Goal: Answer question/provide support

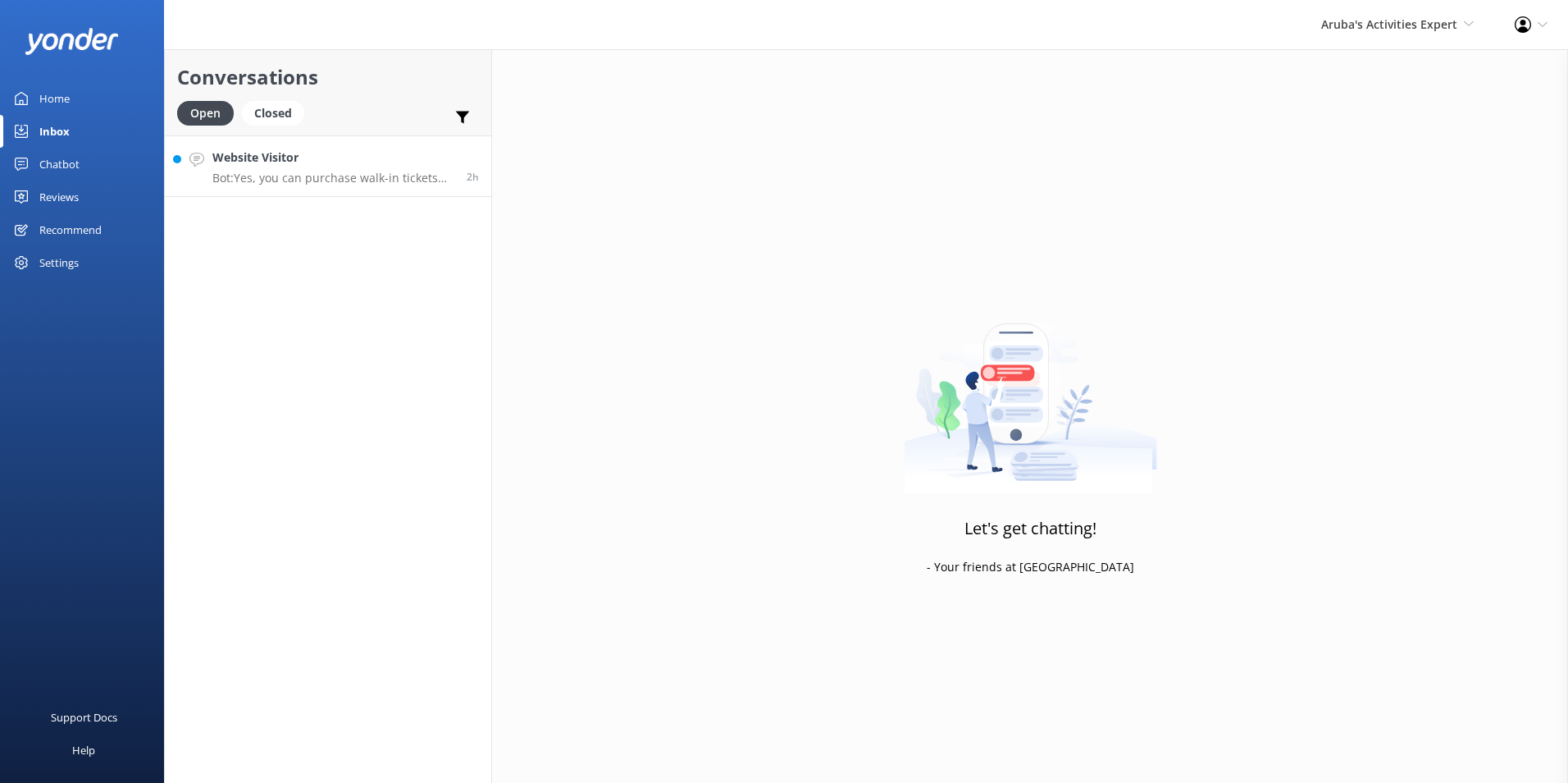
click at [306, 164] on h4 "Website Visitor" at bounding box center [333, 158] width 242 height 18
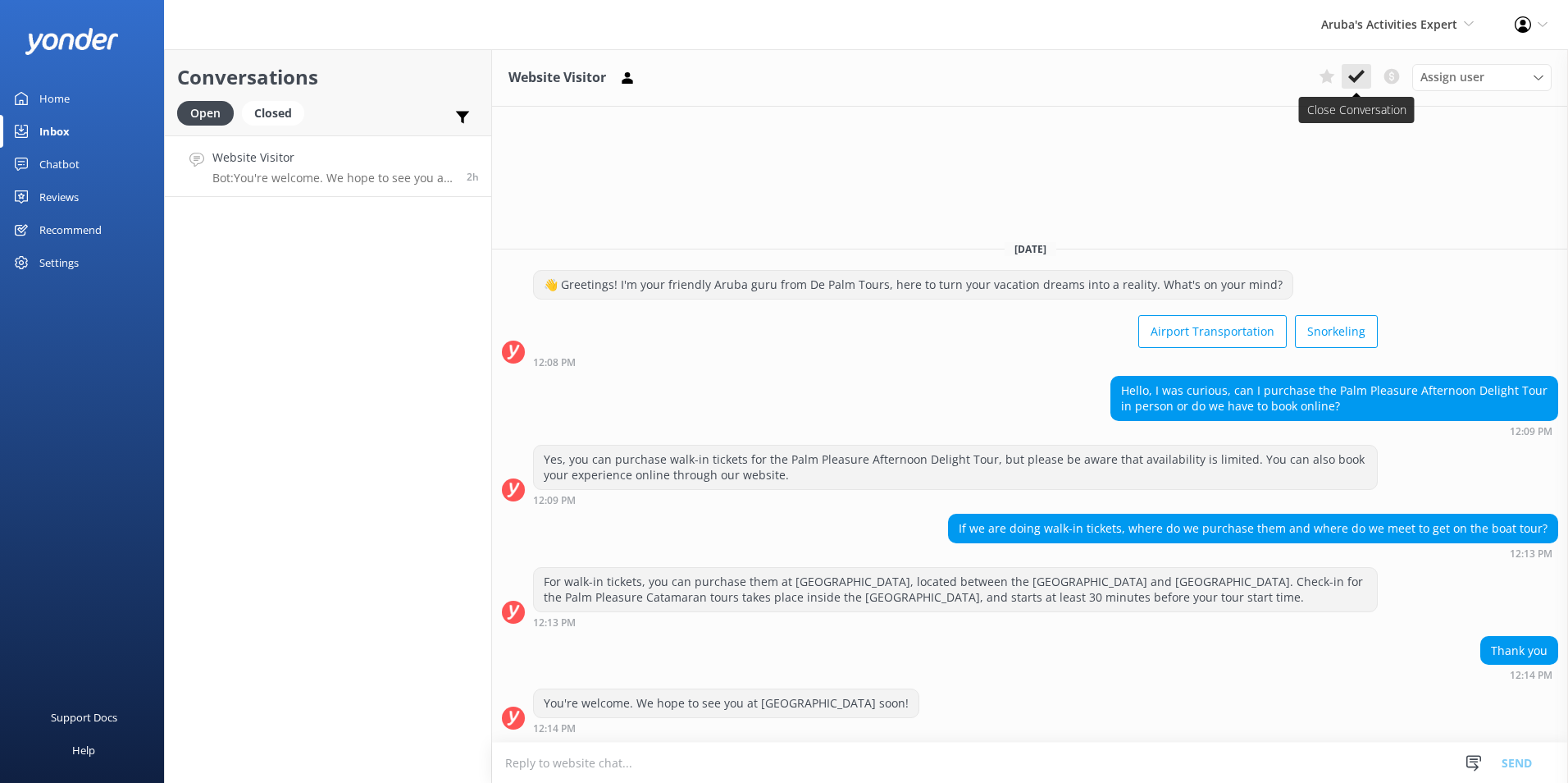
click at [1353, 78] on use at bounding box center [1357, 76] width 17 height 13
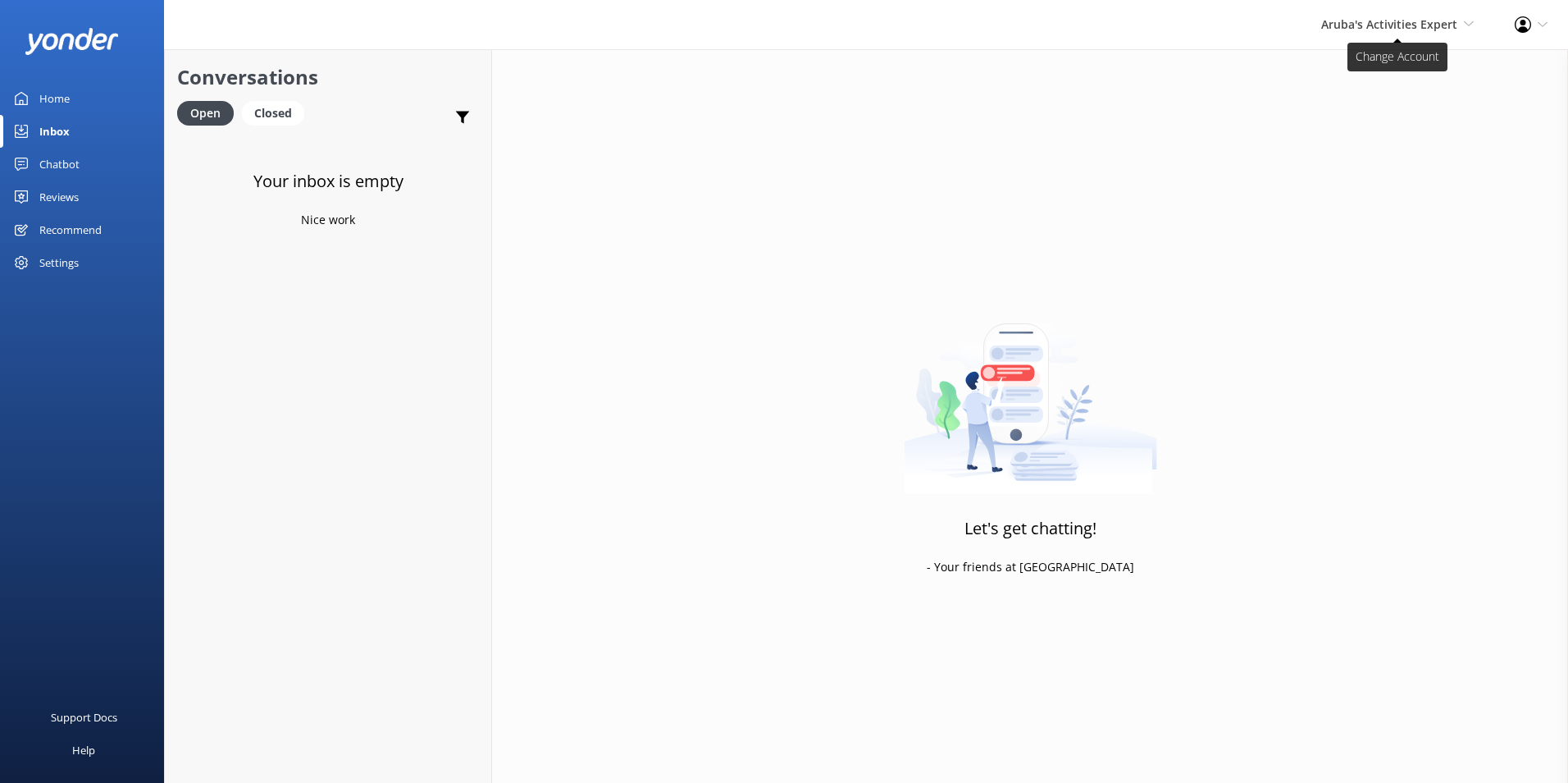
click at [1409, 22] on span "Aruba's Activities Expert" at bounding box center [1389, 24] width 136 height 16
click at [1390, 64] on link "De [GEOGRAPHIC_DATA]" at bounding box center [1413, 71] width 164 height 40
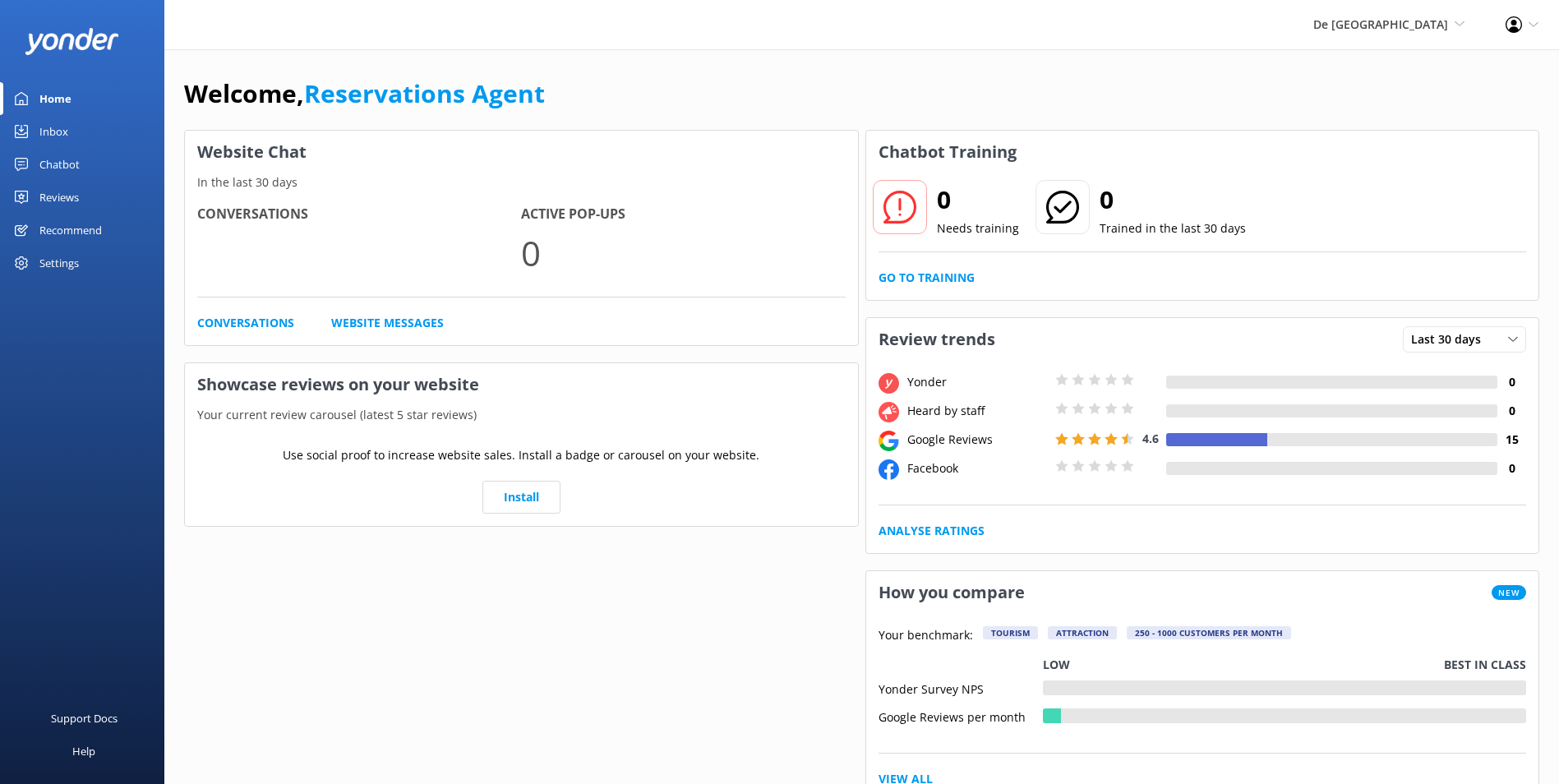
click at [40, 127] on div "Inbox" at bounding box center [54, 131] width 29 height 33
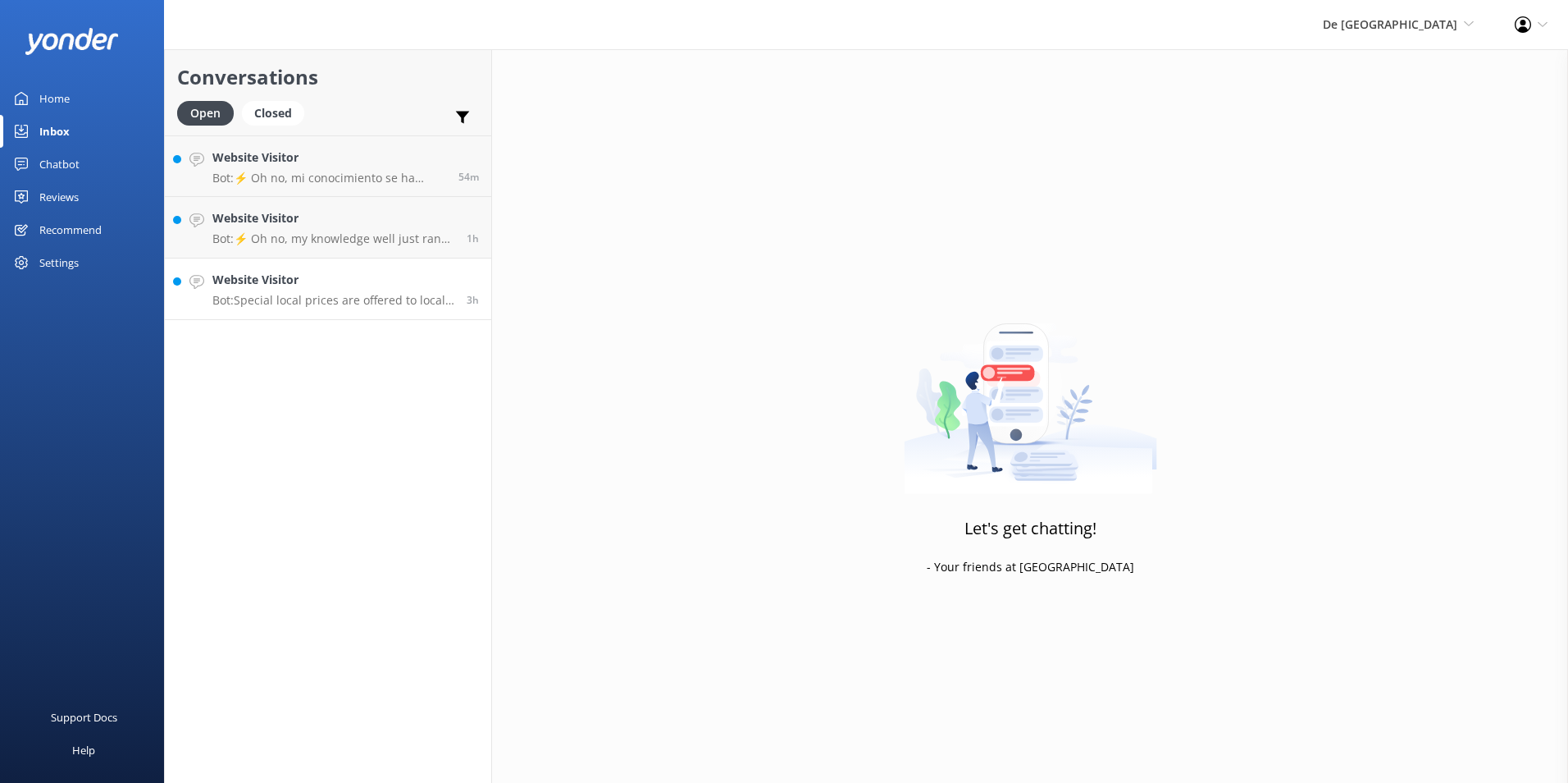
click at [348, 287] on h4 "Website Visitor" at bounding box center [333, 280] width 242 height 18
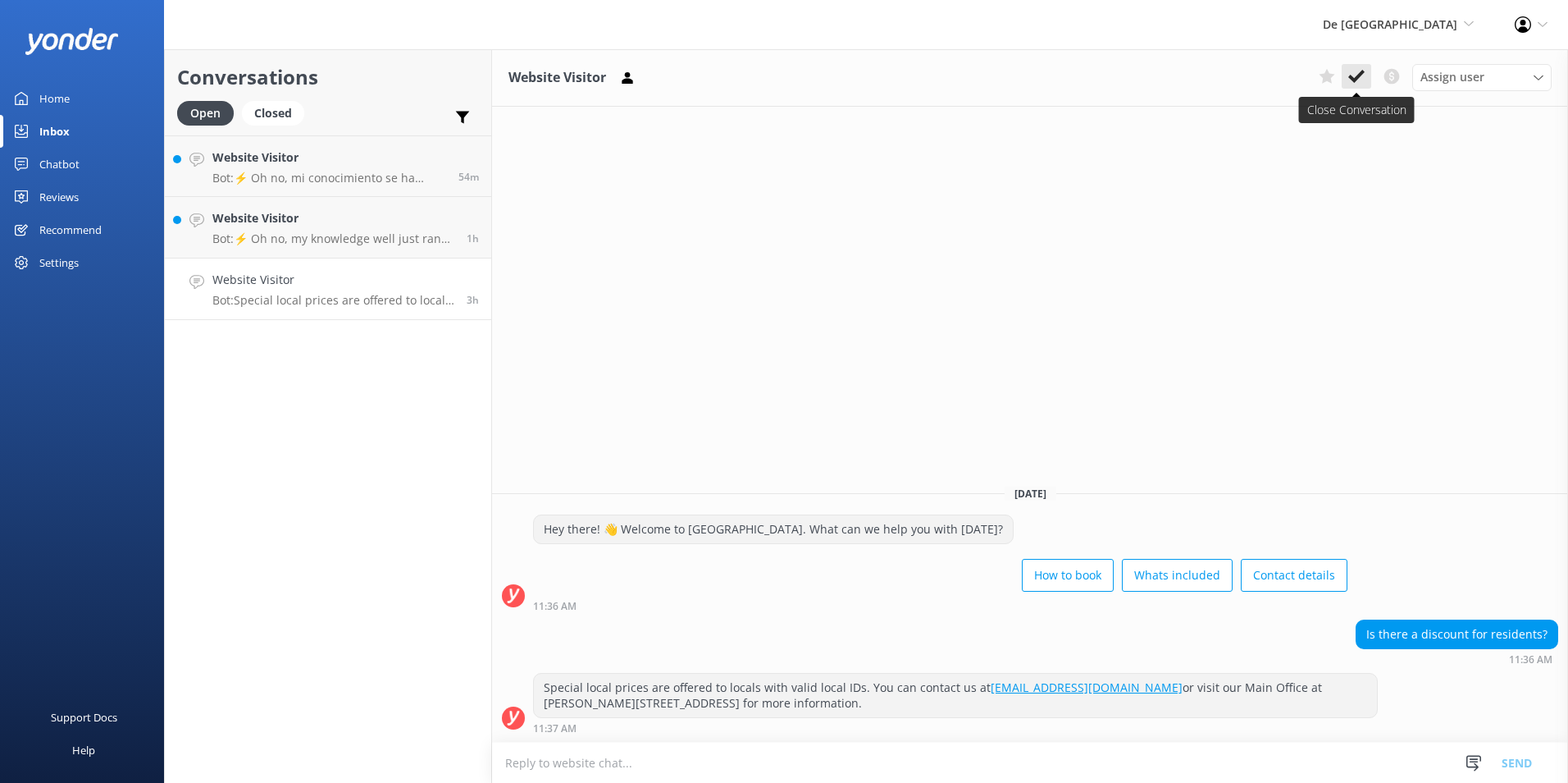
click at [1361, 74] on use at bounding box center [1357, 76] width 17 height 13
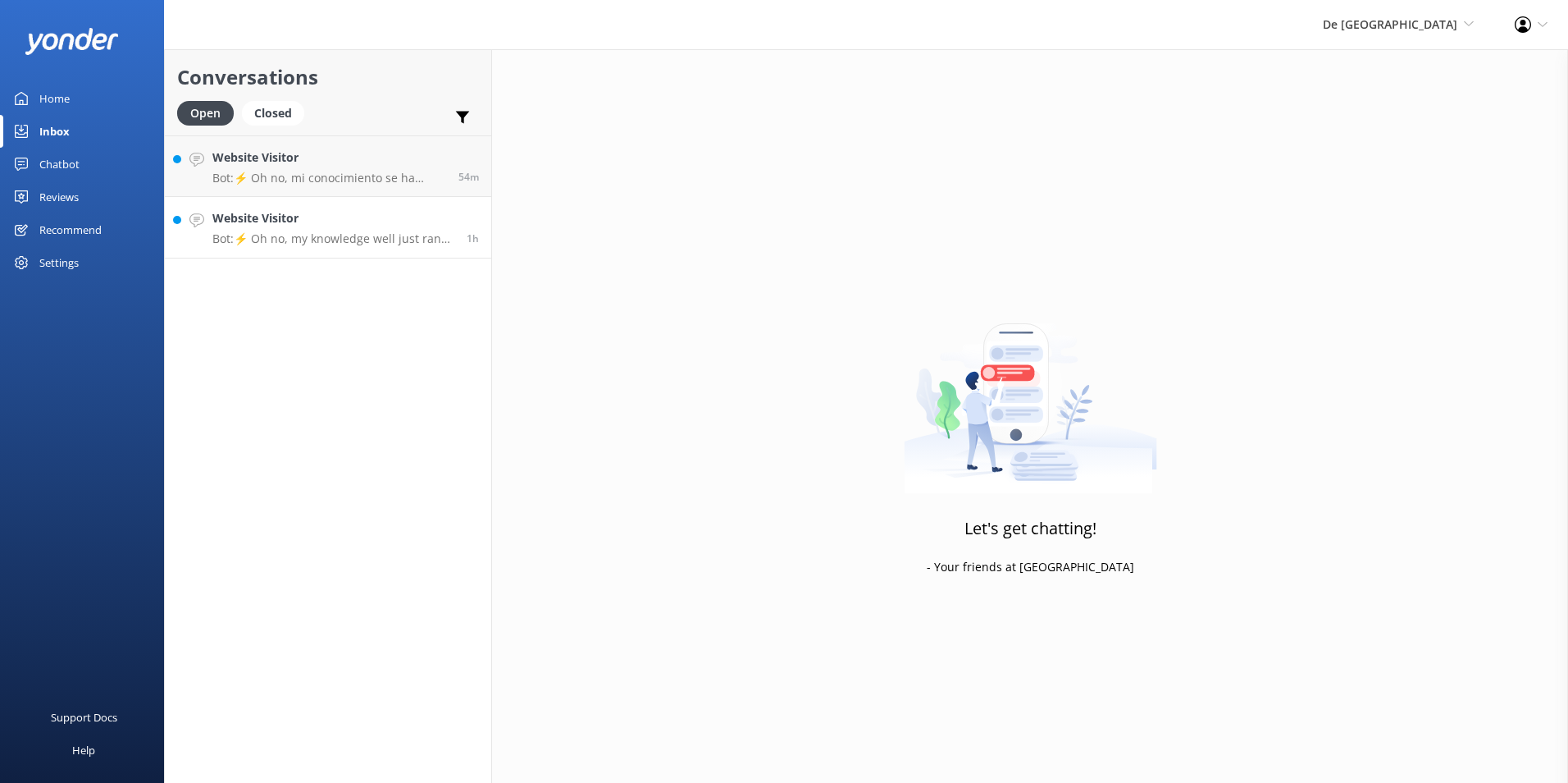
click at [312, 239] on p "Bot: ⚡ Oh no, my knowledge well just ran dry! Could you reshuffle your question…" at bounding box center [333, 239] width 242 height 15
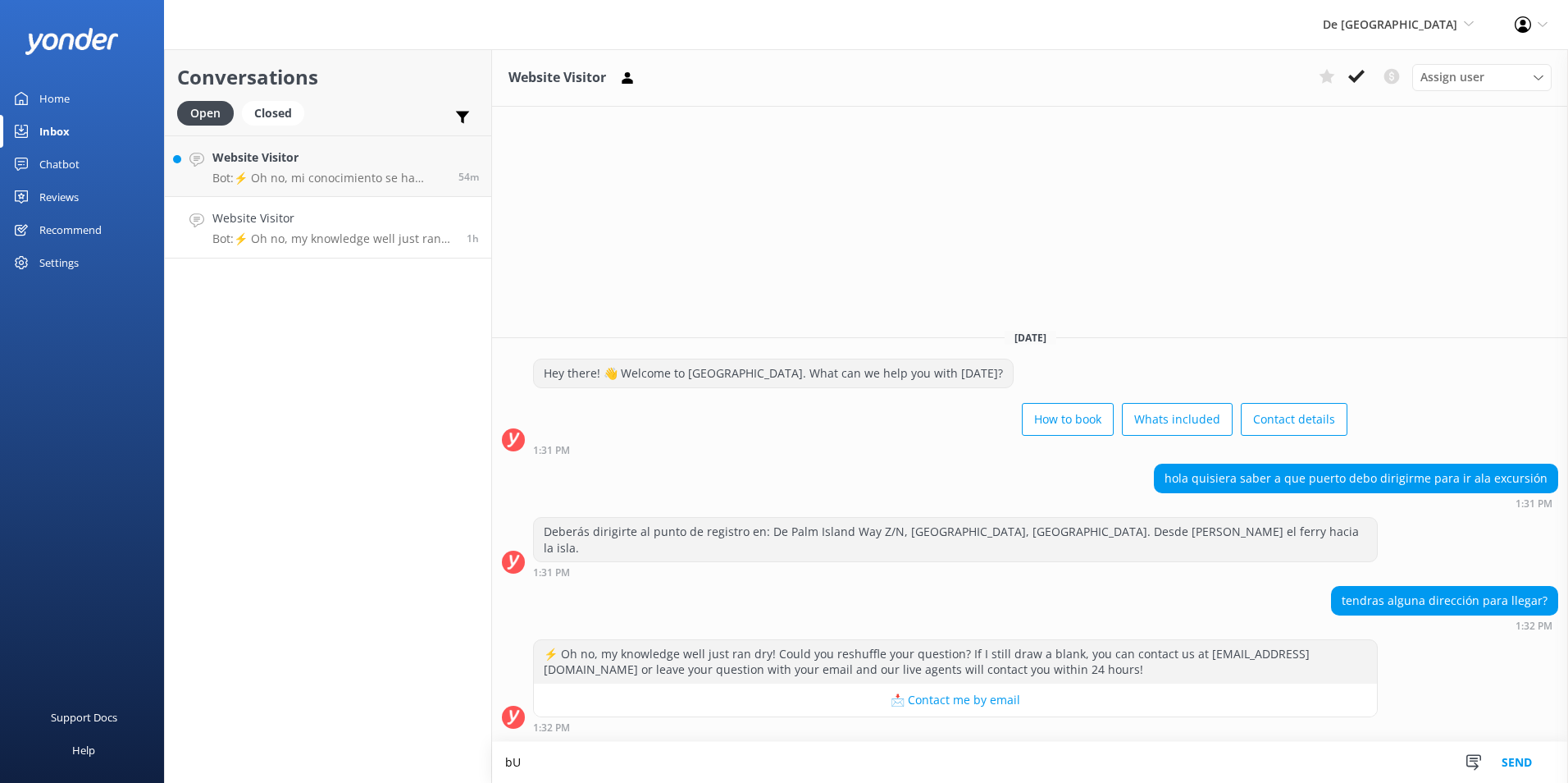
type textarea "b"
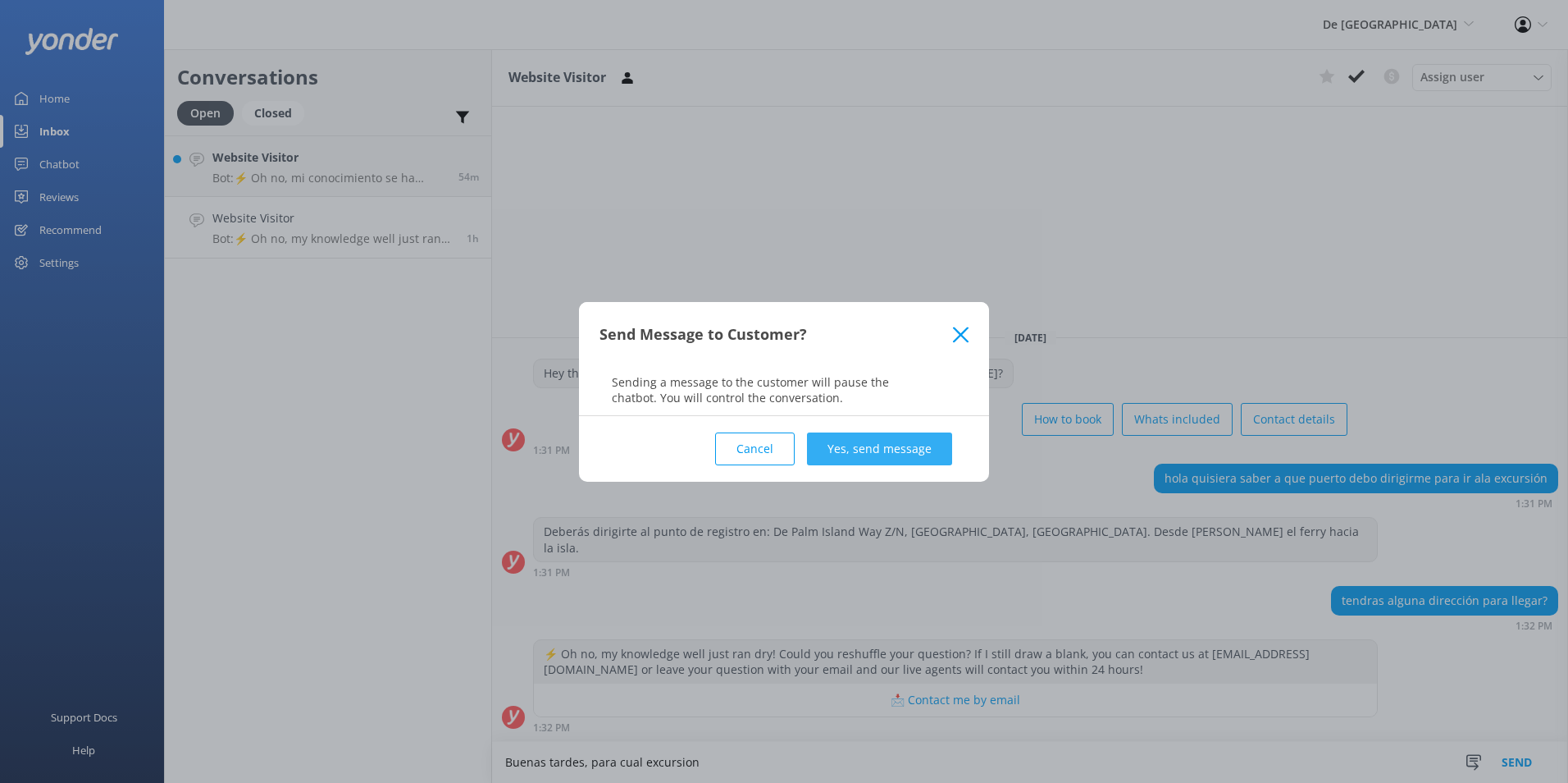
type textarea "Buenas tardes, para cual excursion"
click at [938, 447] on button "Yes, send message" at bounding box center [879, 448] width 145 height 33
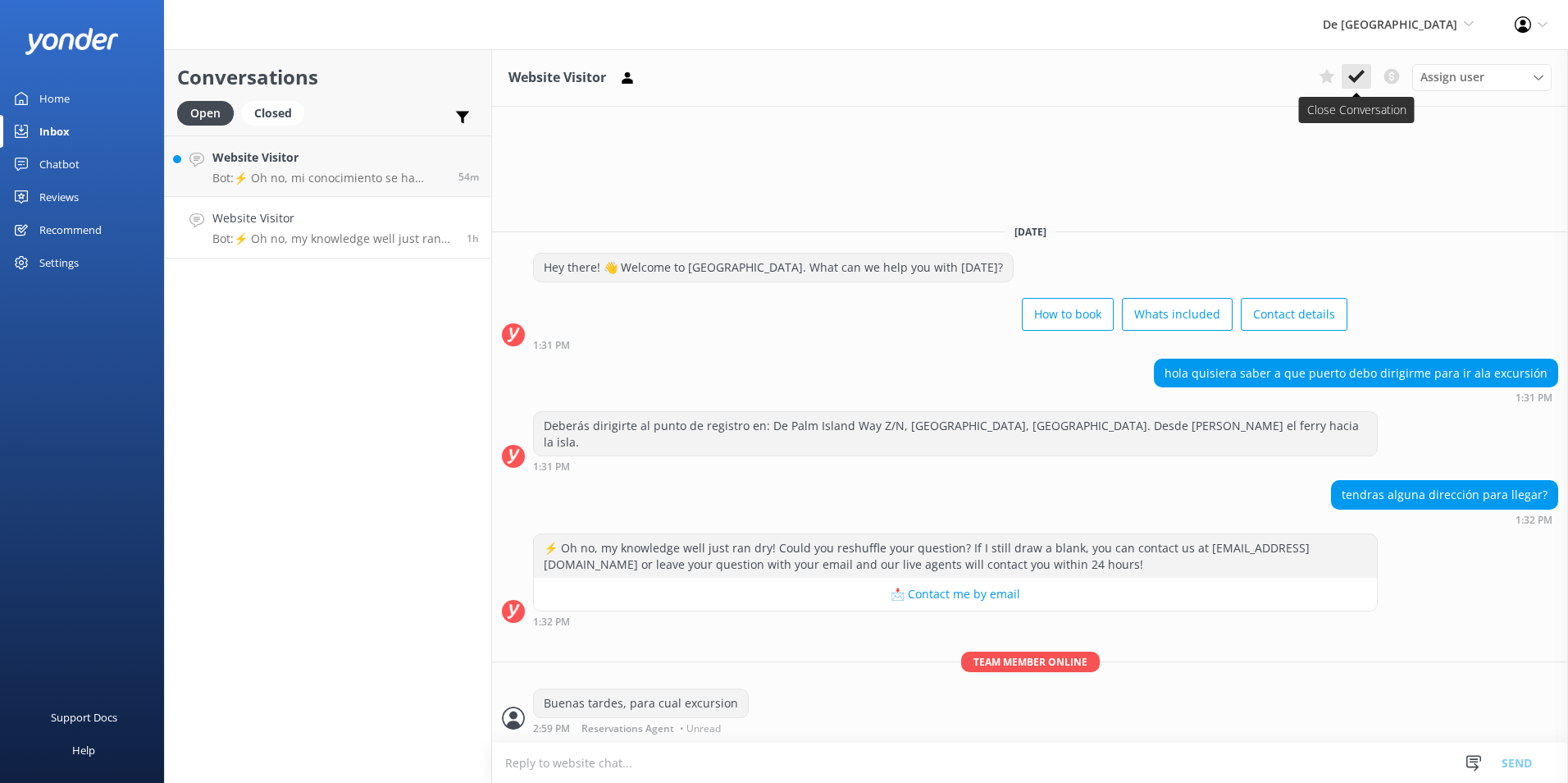
click at [1361, 72] on use at bounding box center [1357, 76] width 17 height 13
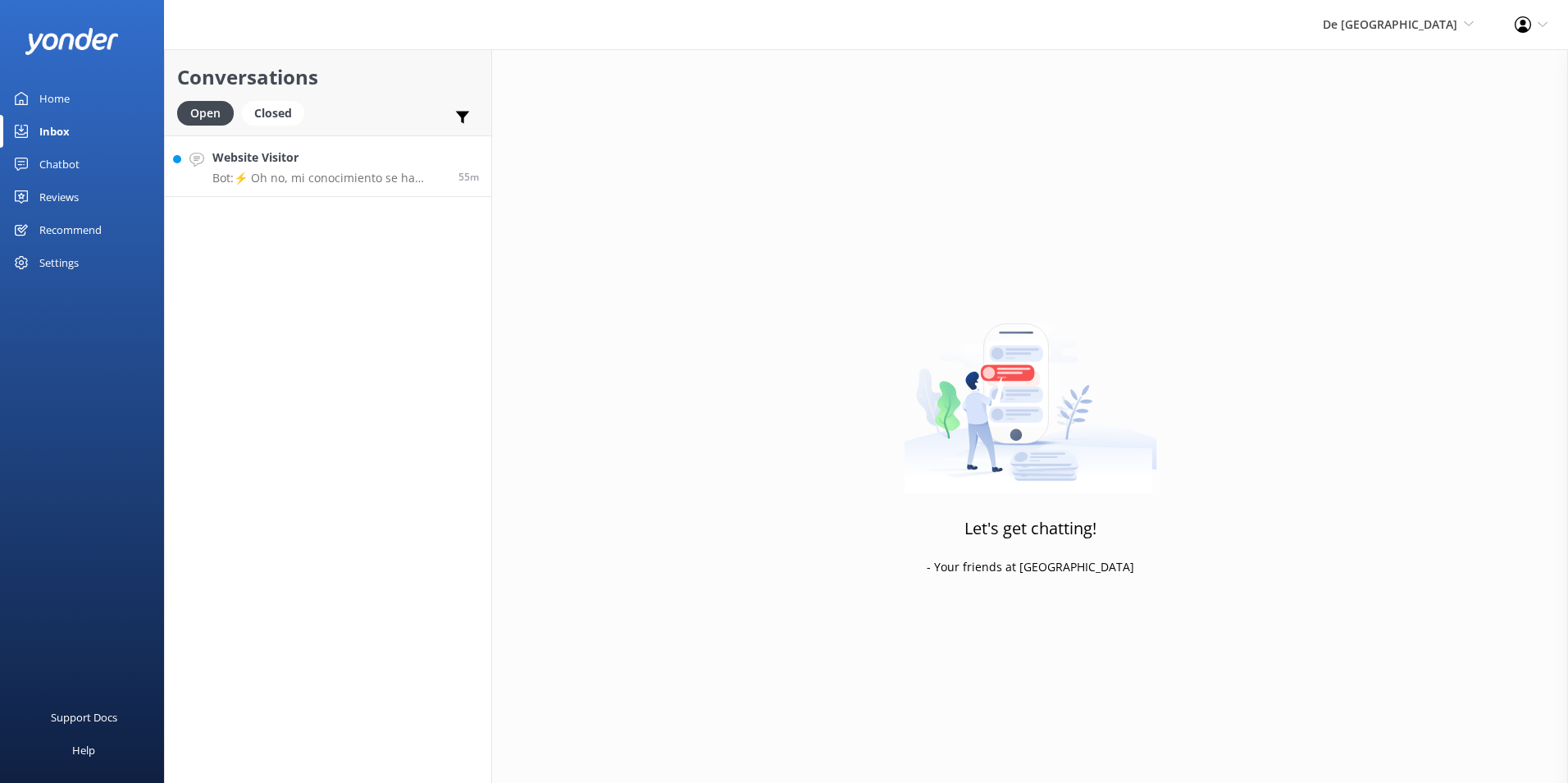
click at [252, 169] on div "Website Visitor Bot: ⚡ Oh no, mi conocimiento se ha agotado. ¿Podrías reformula…" at bounding box center [329, 166] width 234 height 36
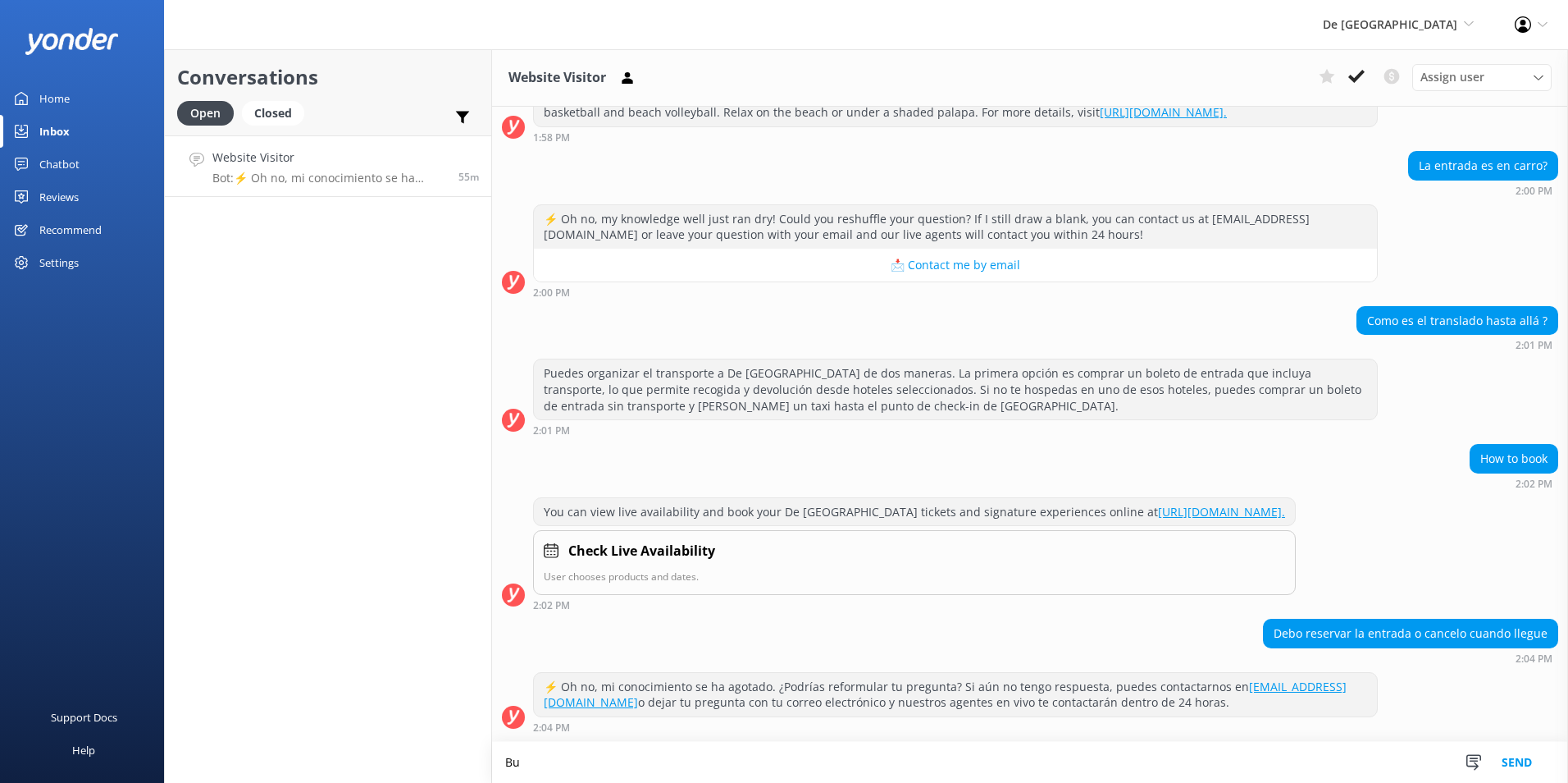
scroll to position [258, 0]
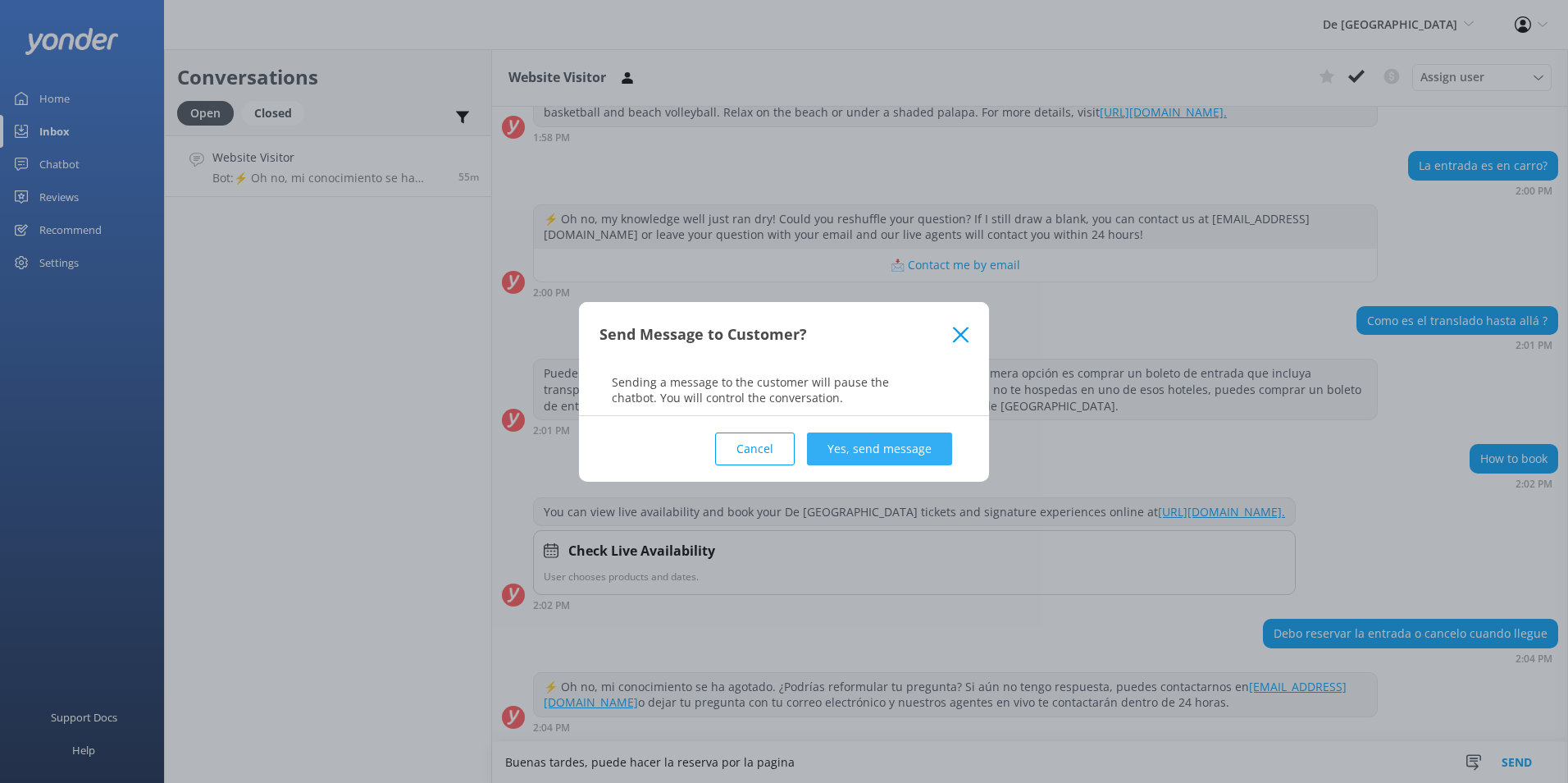
type textarea "Buenas tardes, puede hacer la reserva por la pagina"
click at [931, 443] on button "Yes, send message" at bounding box center [879, 448] width 145 height 33
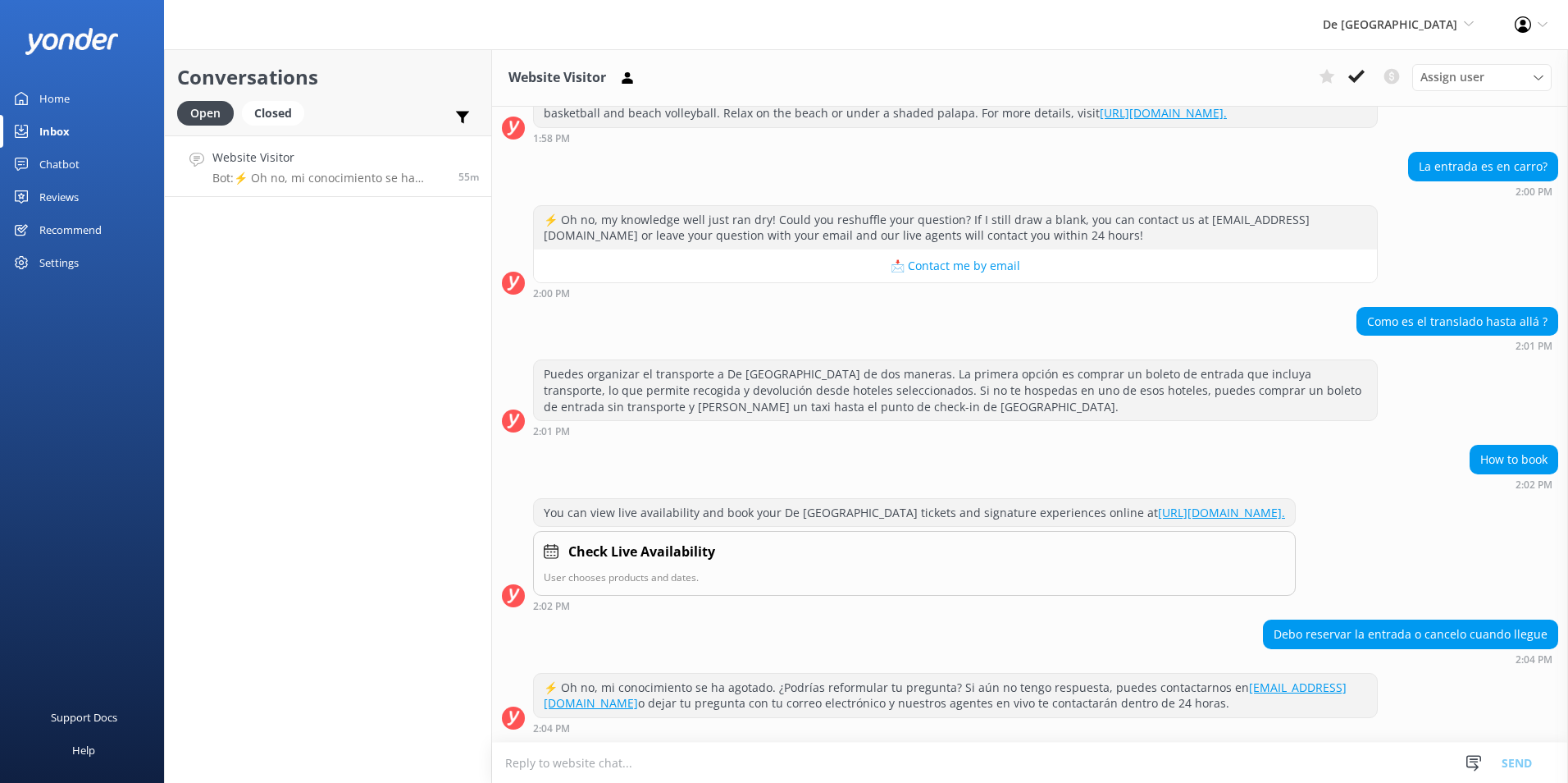
scroll to position [363, 0]
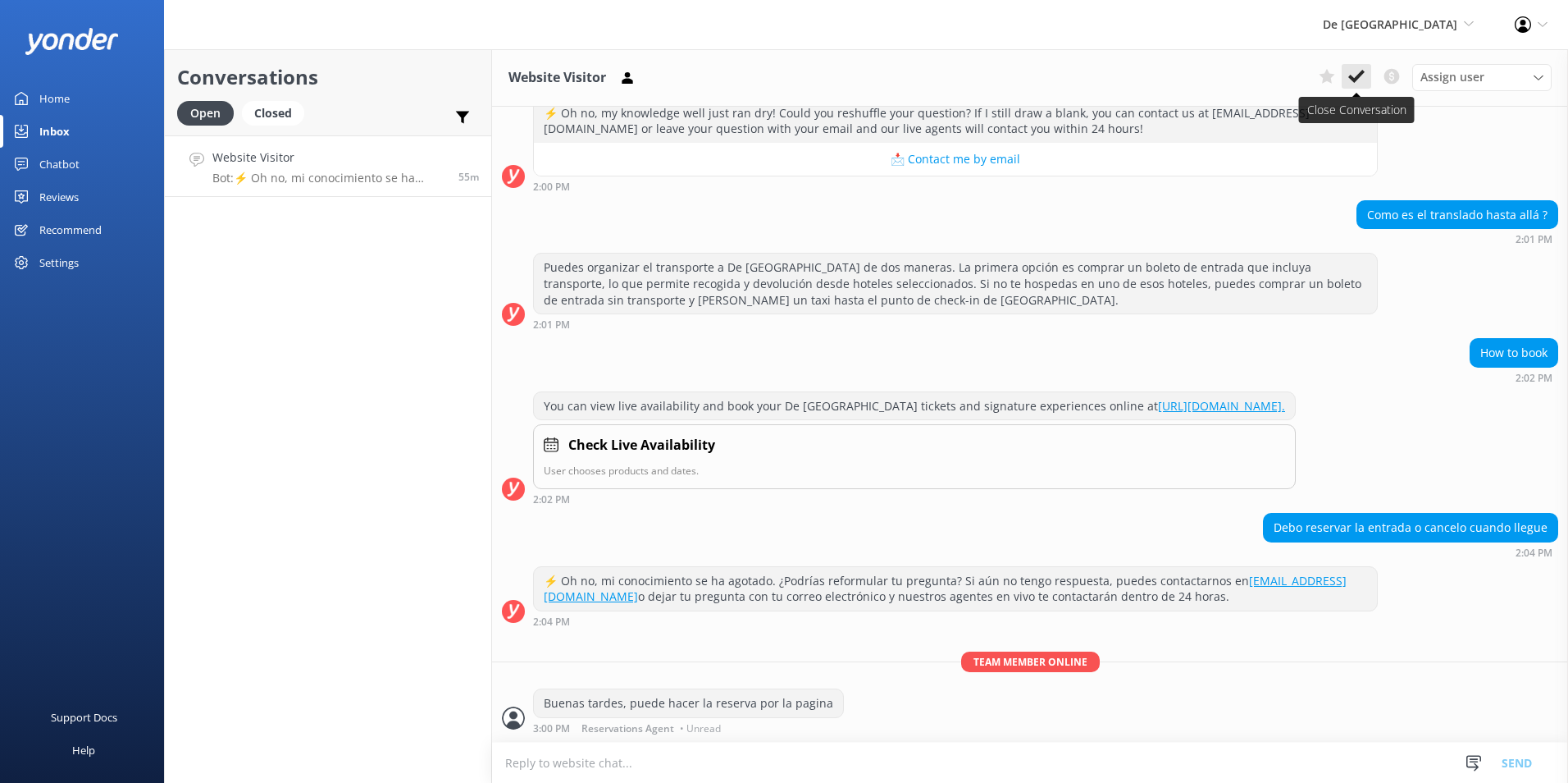
click at [1357, 82] on icon at bounding box center [1357, 76] width 17 height 17
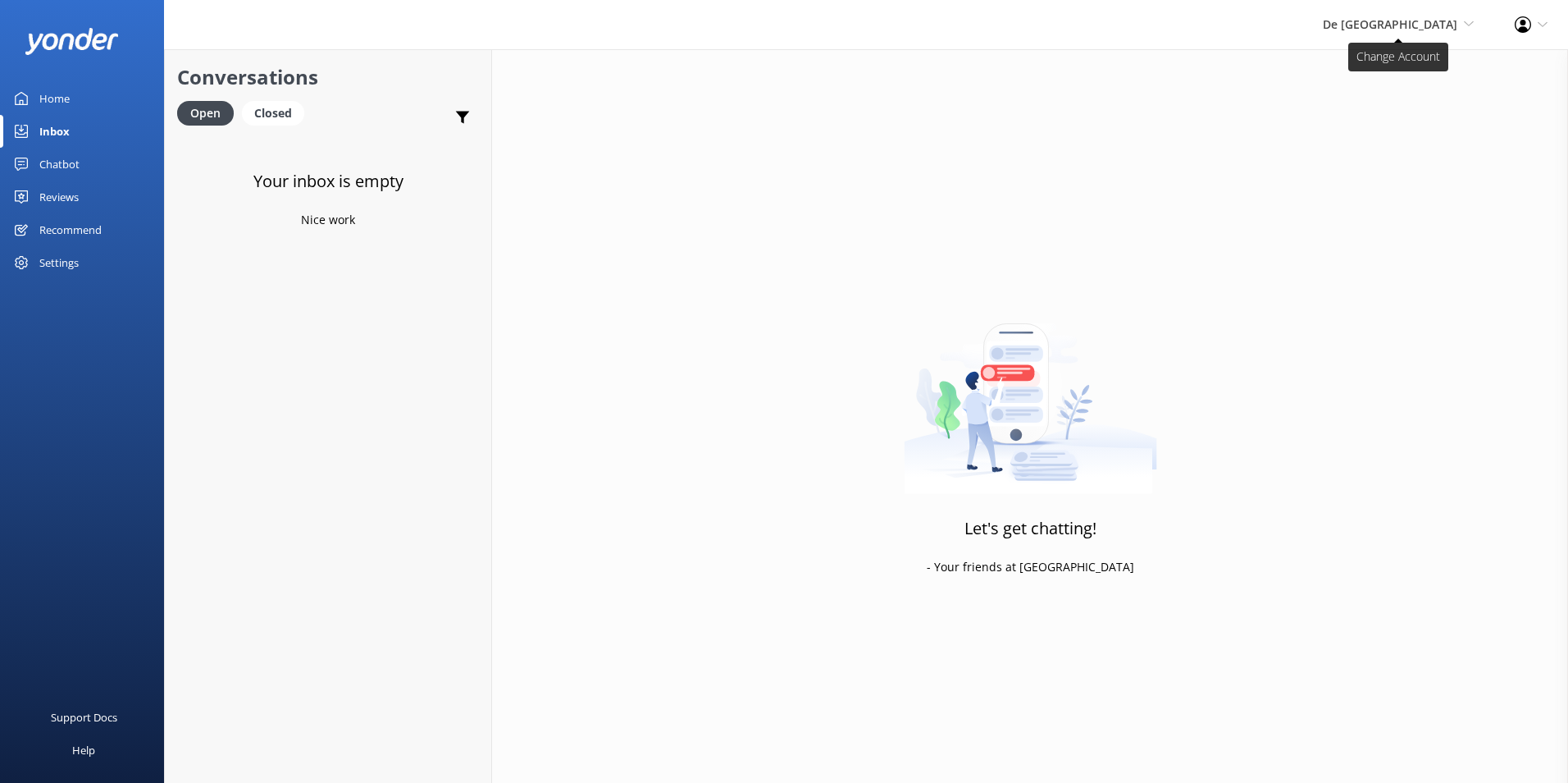
click at [1409, 17] on span "De [GEOGRAPHIC_DATA]" at bounding box center [1390, 24] width 135 height 16
click at [1390, 149] on link "The Captain" at bounding box center [1413, 149] width 164 height 40
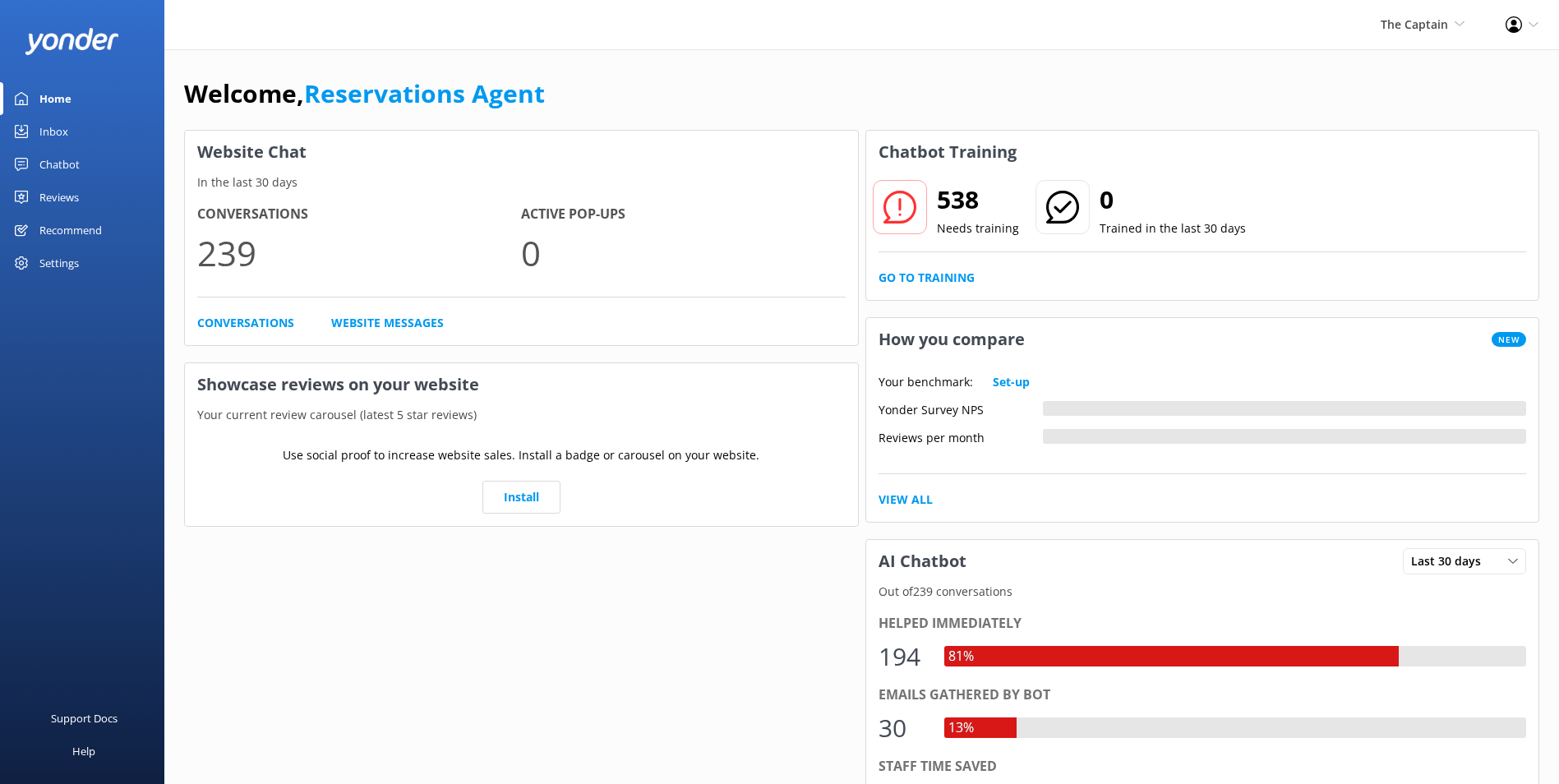
click at [61, 132] on div "Inbox" at bounding box center [54, 131] width 29 height 33
